Goal: Task Accomplishment & Management: Manage account settings

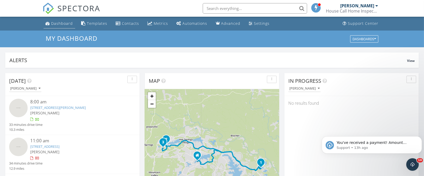
click at [66, 23] on div "Dashboard" at bounding box center [62, 23] width 22 height 5
click at [420, 135] on button "Dismiss notification" at bounding box center [419, 137] width 7 height 7
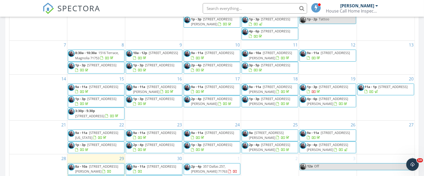
scroll to position [314, 0]
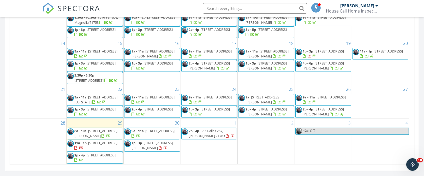
click at [272, 105] on div at bounding box center [279, 102] width 14 height 5
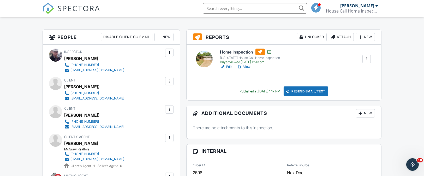
scroll to position [118, 0]
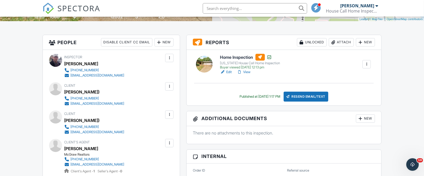
click at [247, 69] on link "View" at bounding box center [244, 71] width 14 height 5
